Goal: Task Accomplishment & Management: Manage account settings

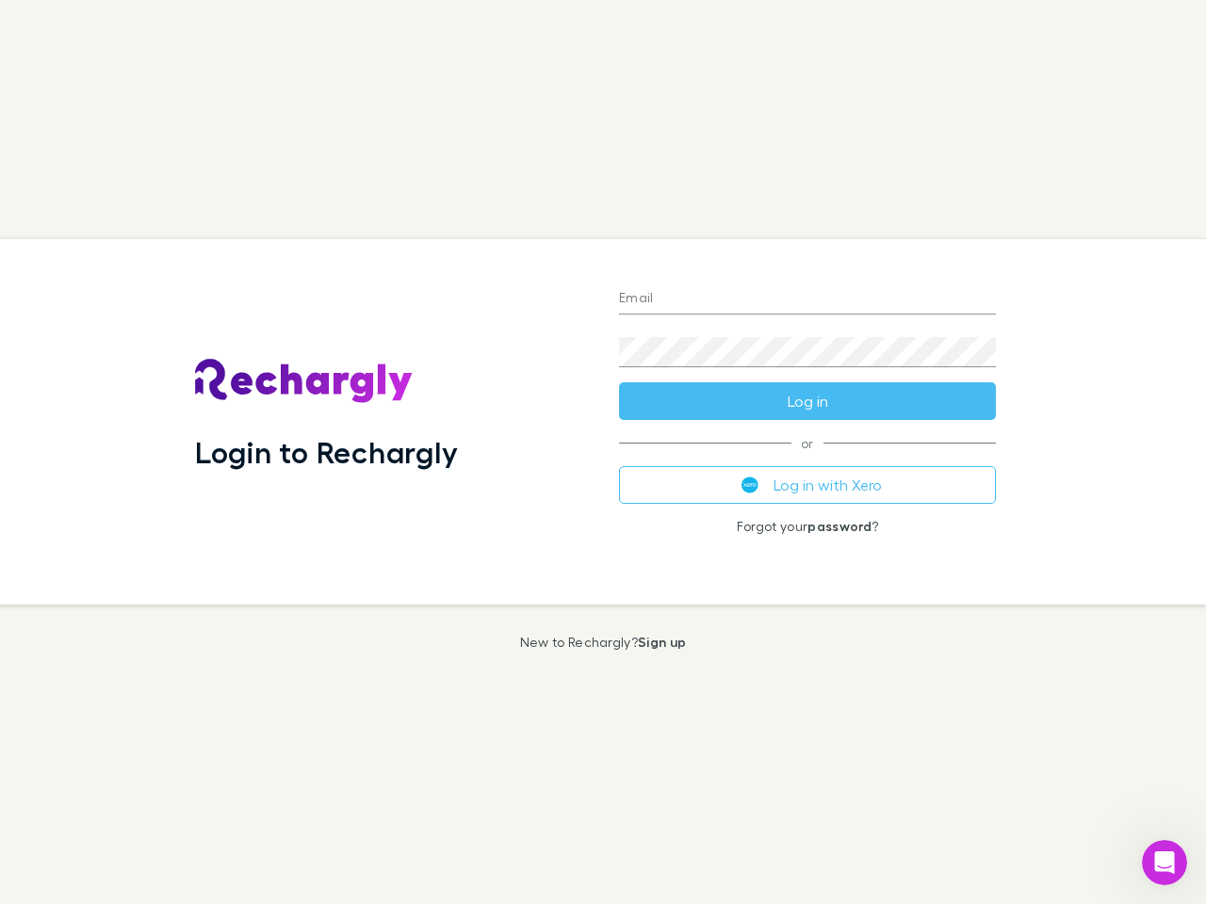
click at [603, 452] on div "Login to Rechargly" at bounding box center [392, 422] width 424 height 366
click at [807, 300] on input "Email" at bounding box center [807, 300] width 377 height 30
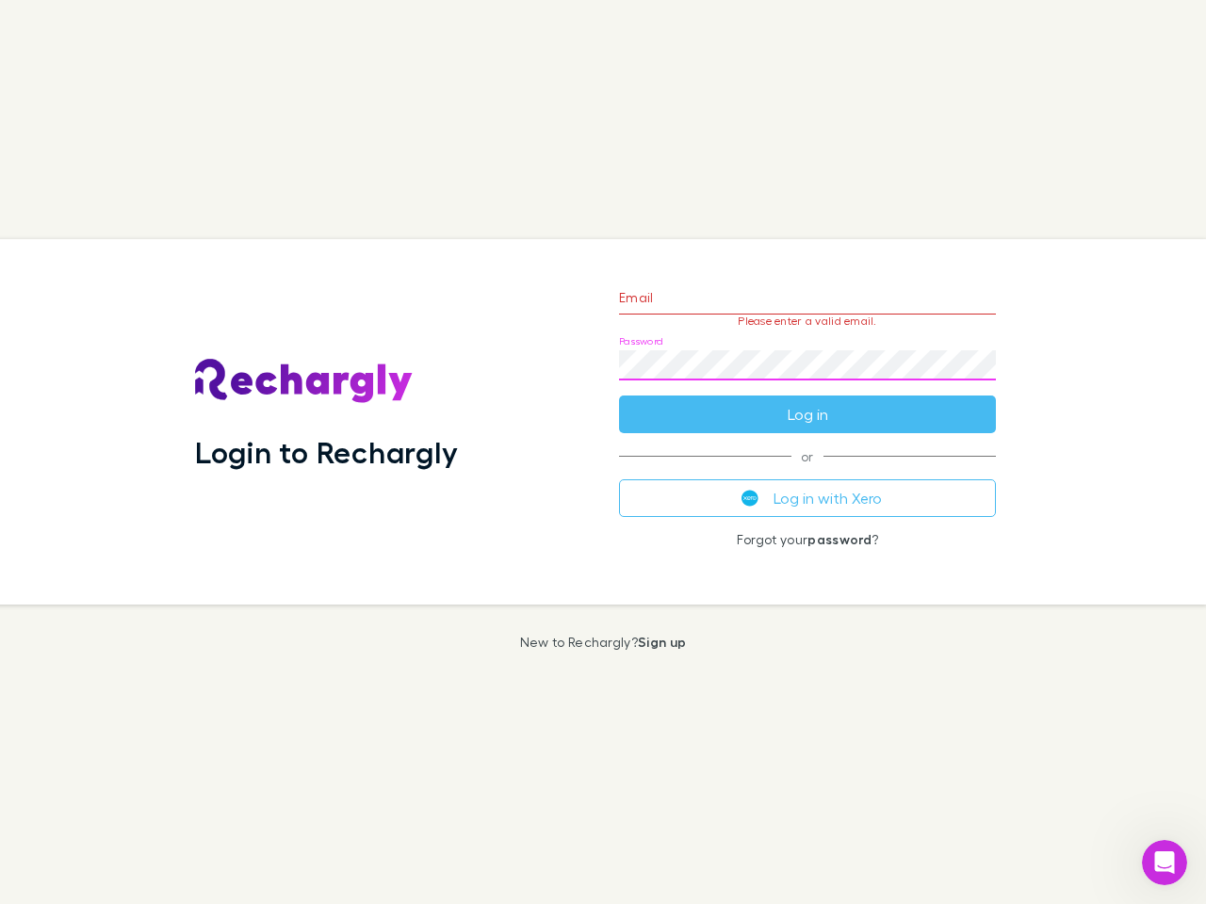
click at [807, 401] on form "Email Please enter a valid email. Password Log in" at bounding box center [807, 351] width 377 height 164
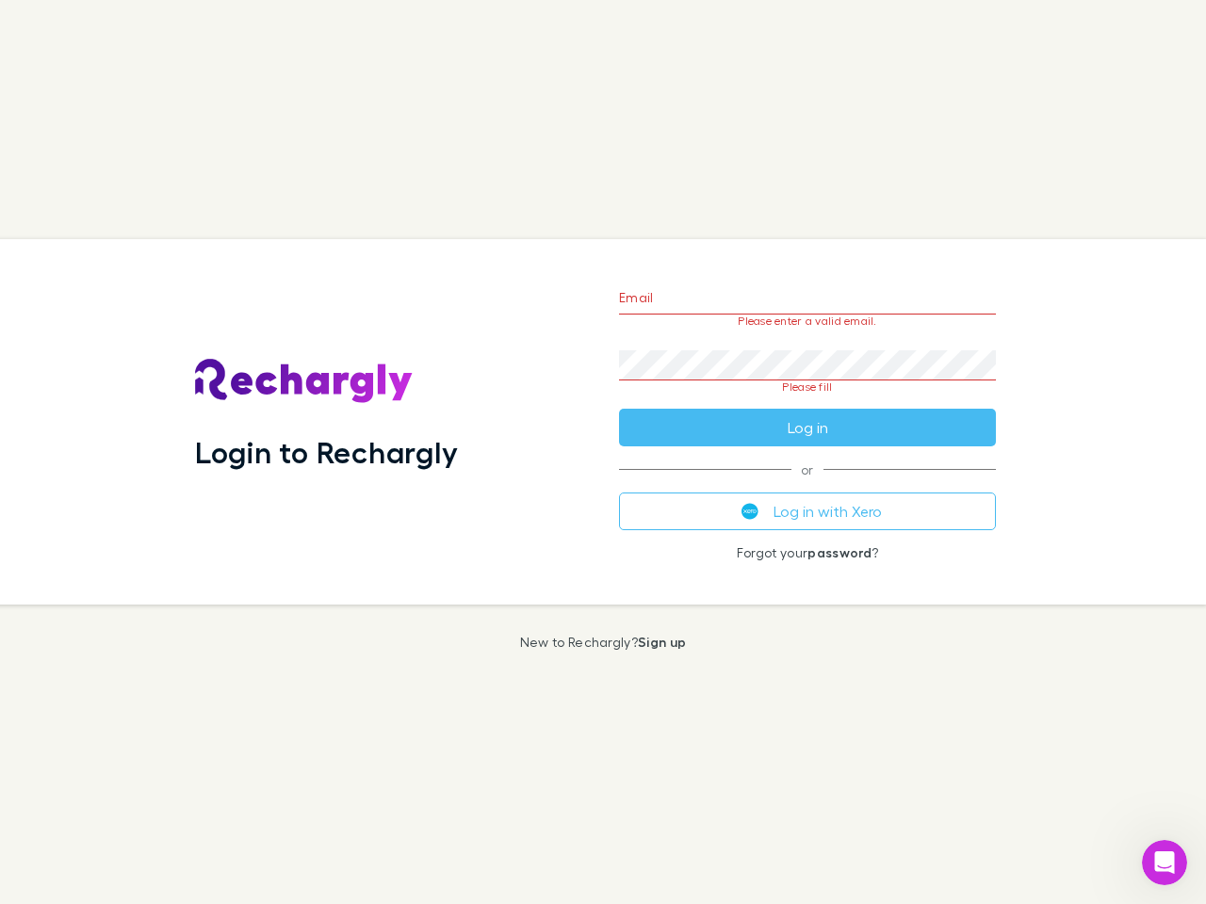
click at [807, 485] on div "Email Please enter a valid email. Password Please fill Log in or Log in with Xe…" at bounding box center [807, 422] width 407 height 366
